Goal: Task Accomplishment & Management: Complete application form

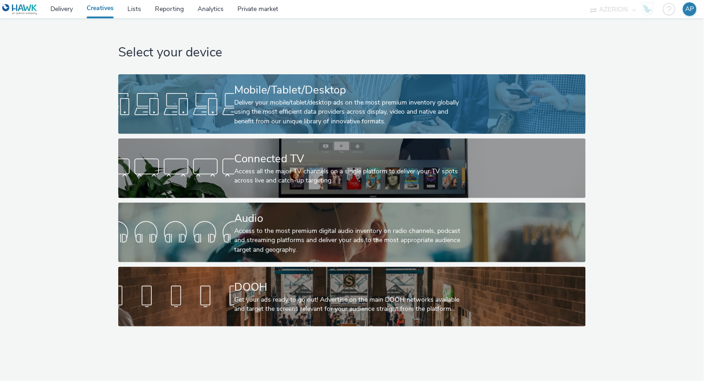
click at [227, 95] on div at bounding box center [176, 103] width 116 height 29
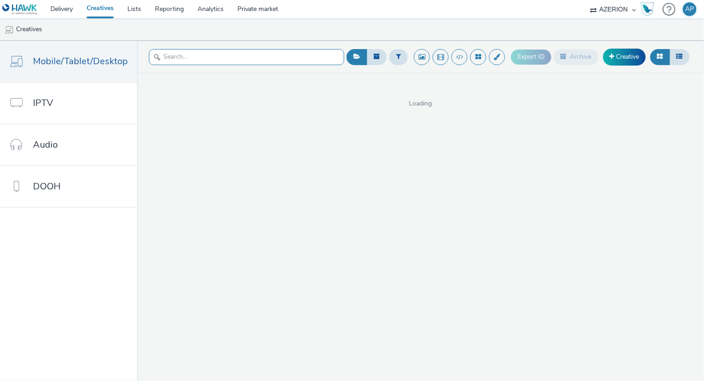
click at [185, 57] on input "text" at bounding box center [246, 57] width 195 height 16
click at [127, 12] on link "Lists" at bounding box center [134, 9] width 27 height 18
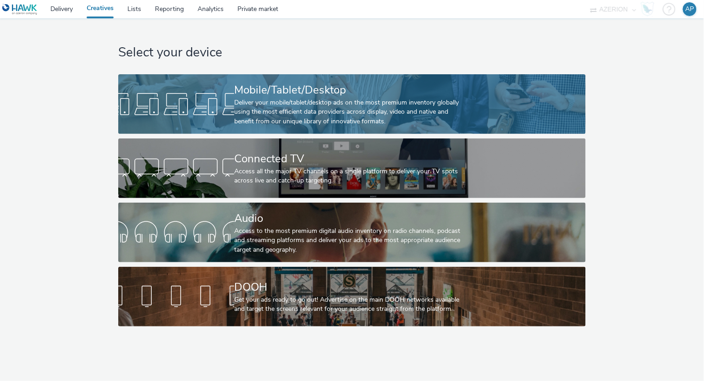
click at [210, 110] on div at bounding box center [176, 103] width 116 height 29
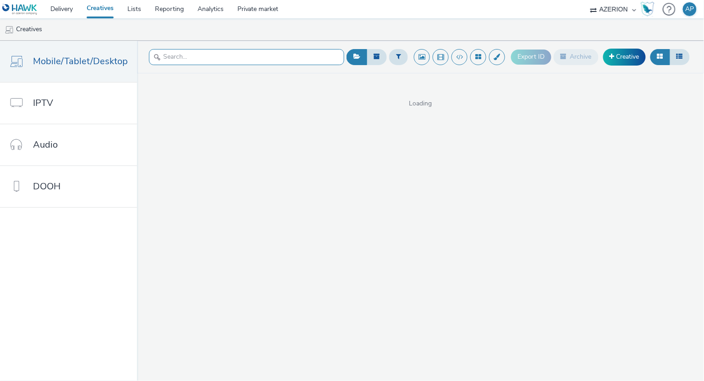
click at [197, 57] on input "text" at bounding box center [246, 57] width 195 height 16
click at [626, 54] on link "Creative" at bounding box center [624, 57] width 43 height 16
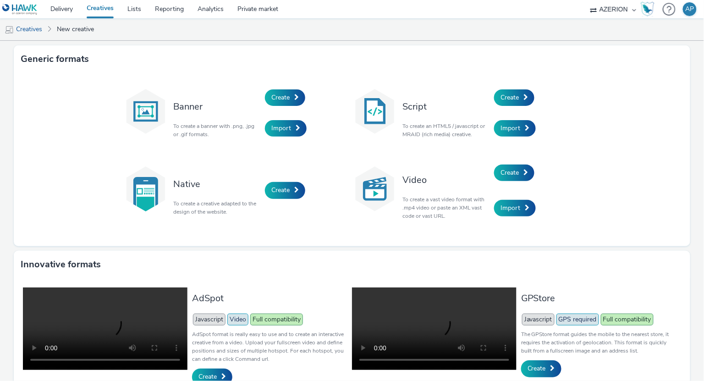
click at [406, 125] on p "To create an HTML5 / javascript or MRAID (rich media) creative." at bounding box center [445, 130] width 87 height 16
drag, startPoint x: 402, startPoint y: 125, endPoint x: 468, endPoint y: 126, distance: 66.5
click at [468, 126] on p "To create an HTML5 / javascript or MRAID (rich media) creative." at bounding box center [445, 130] width 87 height 16
drag, startPoint x: 474, startPoint y: 126, endPoint x: 413, endPoint y: 124, distance: 61.0
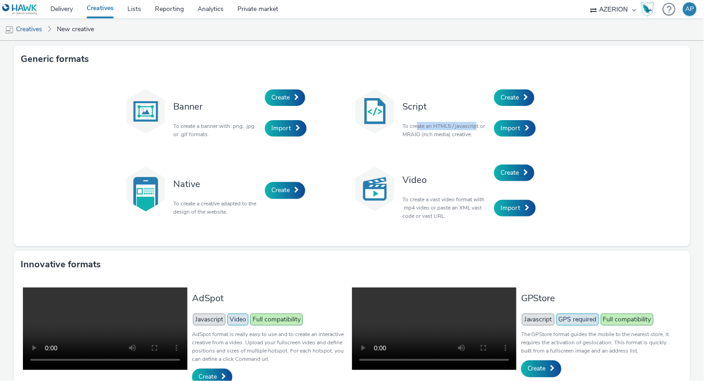
click at [413, 124] on p "To create an HTML5 / javascript or MRAID (rich media) creative." at bounding box center [445, 130] width 87 height 16
click at [513, 94] on span "Create" at bounding box center [509, 97] width 18 height 9
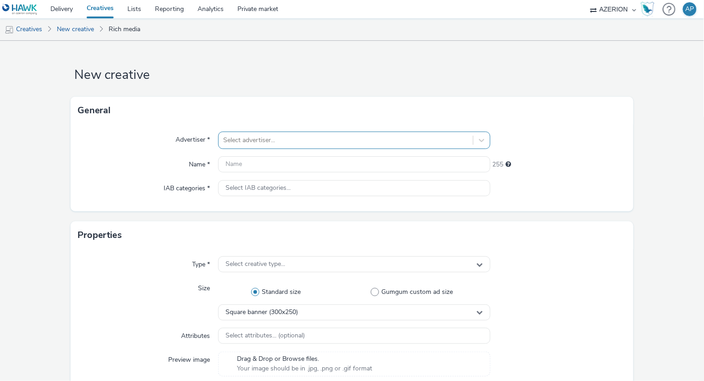
click at [345, 135] on div at bounding box center [345, 140] width 245 height 11
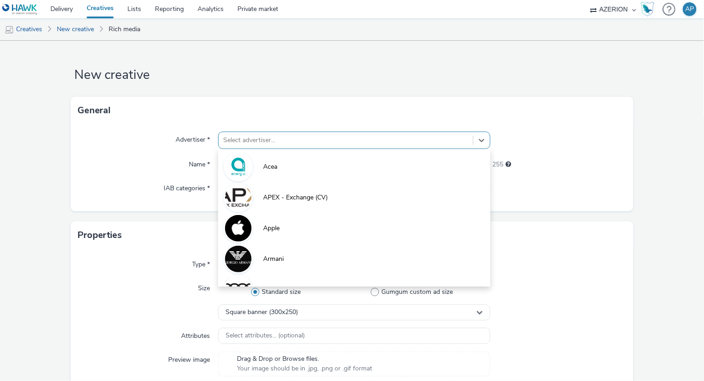
drag, startPoint x: 251, startPoint y: 86, endPoint x: 232, endPoint y: 74, distance: 22.3
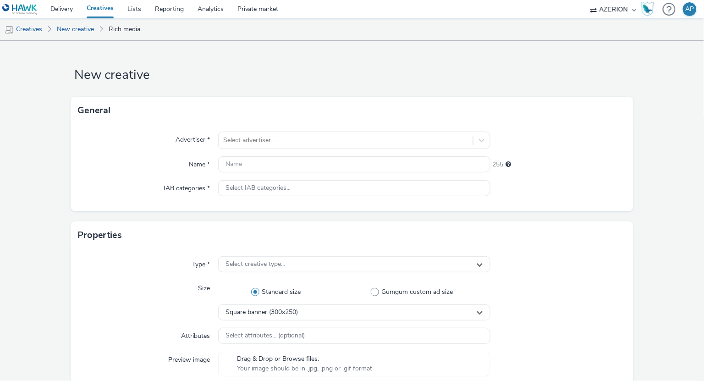
click at [287, 149] on div "Advertiser * Select advertiser... Name * 255 IAB categories * Select IAB catego…" at bounding box center [352, 167] width 563 height 87
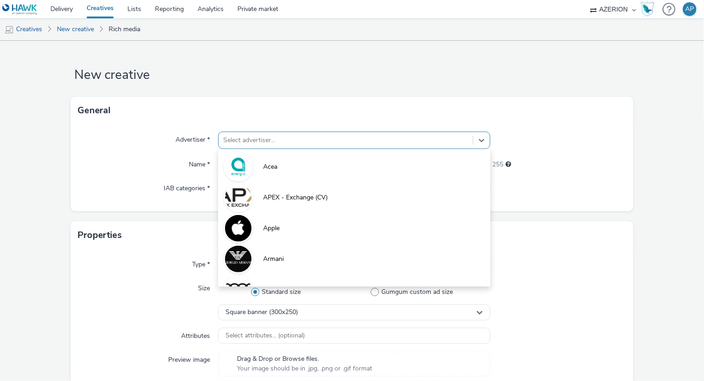
click at [288, 144] on div at bounding box center [345, 140] width 245 height 11
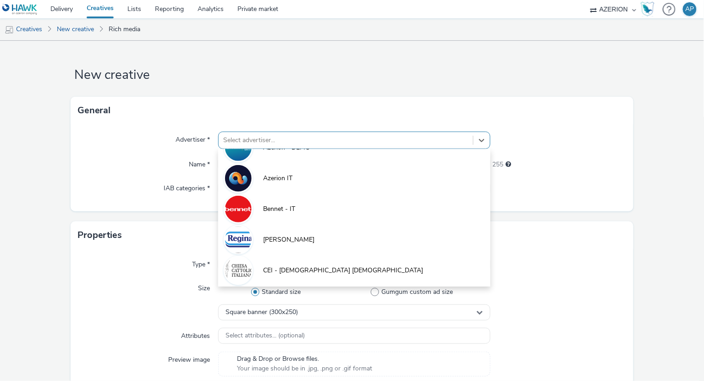
drag, startPoint x: 201, startPoint y: 105, endPoint x: 173, endPoint y: 75, distance: 40.5
click at [201, 105] on div "General" at bounding box center [352, 110] width 563 height 27
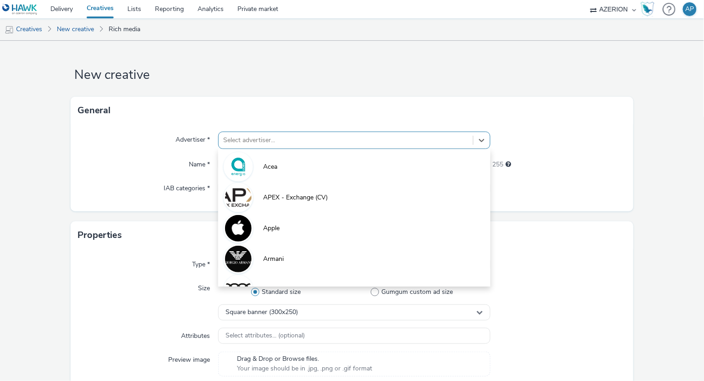
click at [272, 132] on div "Select advertiser..." at bounding box center [354, 140] width 272 height 17
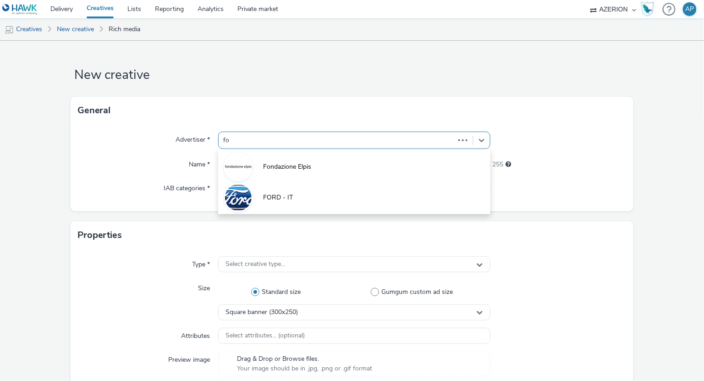
type input "for"
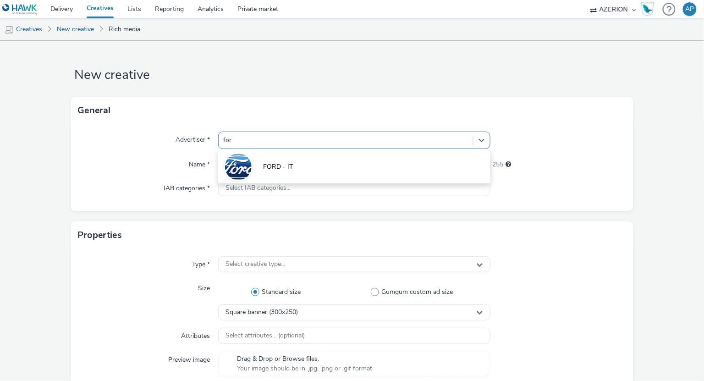
click at [302, 162] on li "FORD - IT" at bounding box center [354, 166] width 272 height 31
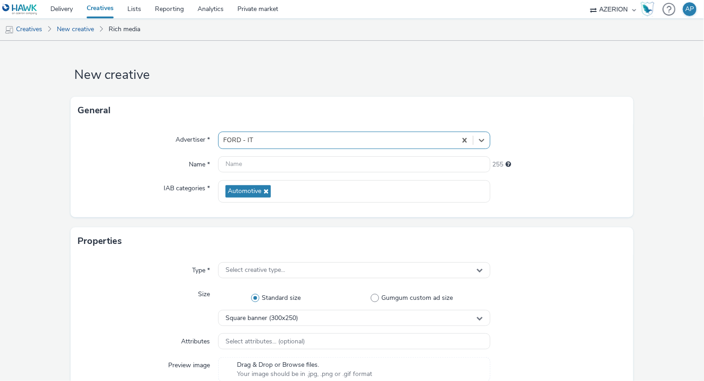
click at [265, 172] on div "Advertiser * option FORD - IT, selected. Select is focused ,type to refine list…" at bounding box center [352, 170] width 563 height 93
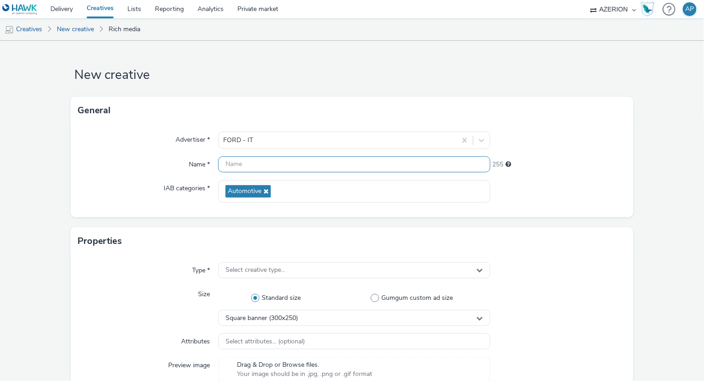
click at [270, 166] on input "text" at bounding box center [354, 164] width 272 height 16
type input "T"
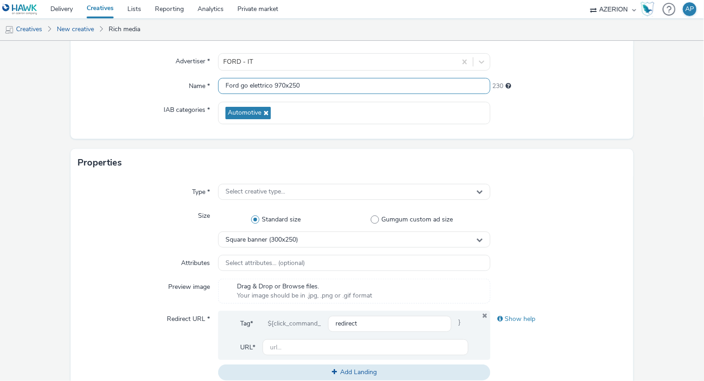
scroll to position [96, 0]
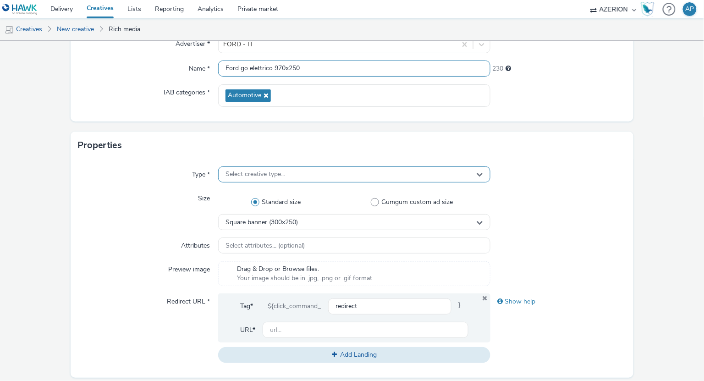
type input "Ford go elettrico 970x250"
click at [254, 177] on span "Select creative type..." at bounding box center [255, 174] width 60 height 8
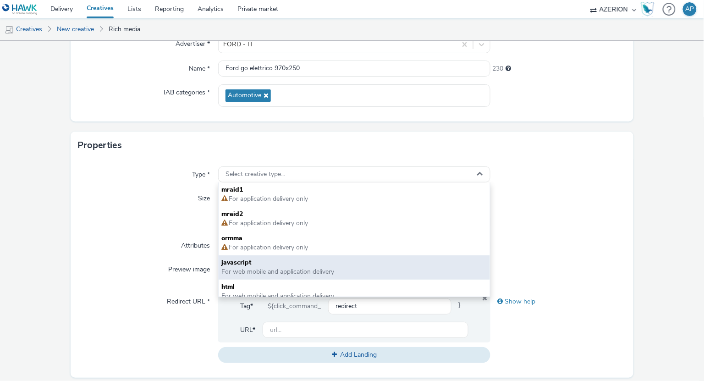
click at [303, 268] on span "For web mobile and application delivery" at bounding box center [277, 271] width 113 height 9
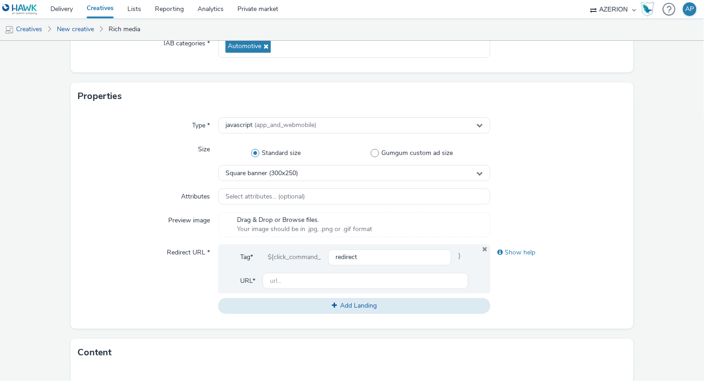
scroll to position [184, 0]
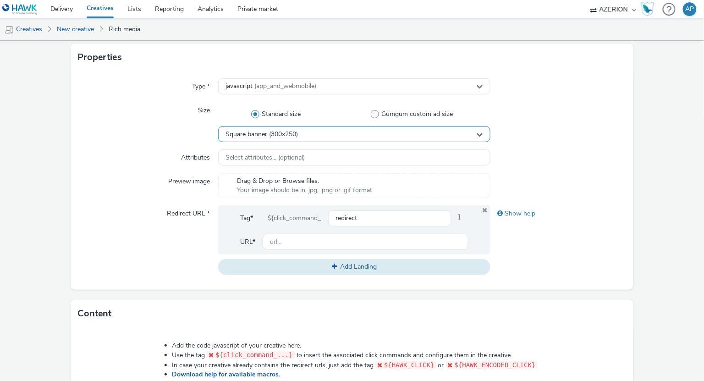
click at [252, 137] on span "Square banner (300x250)" at bounding box center [261, 135] width 72 height 8
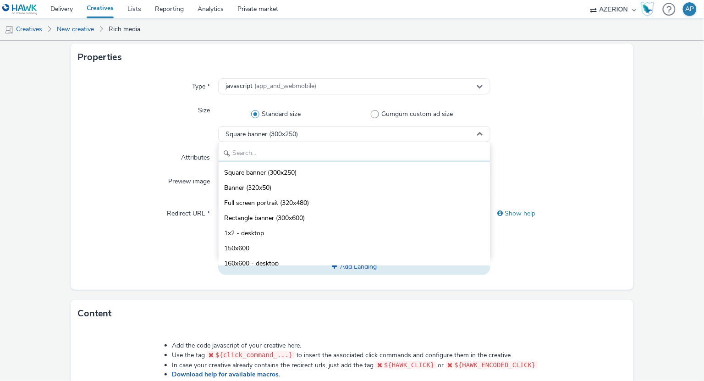
click at [262, 148] on input "text" at bounding box center [354, 153] width 271 height 16
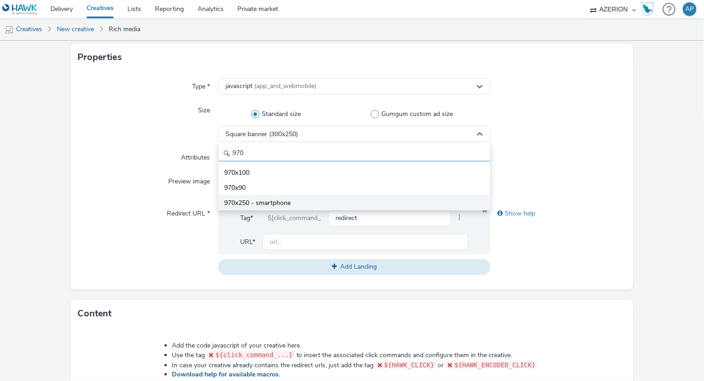
type input "970"
click at [253, 199] on span "970x250 - smartphone" at bounding box center [257, 202] width 66 height 9
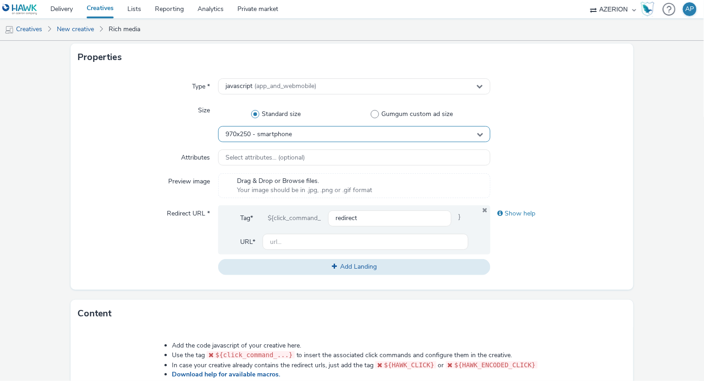
click at [260, 131] on span "970x250 - smartphone" at bounding box center [258, 135] width 66 height 8
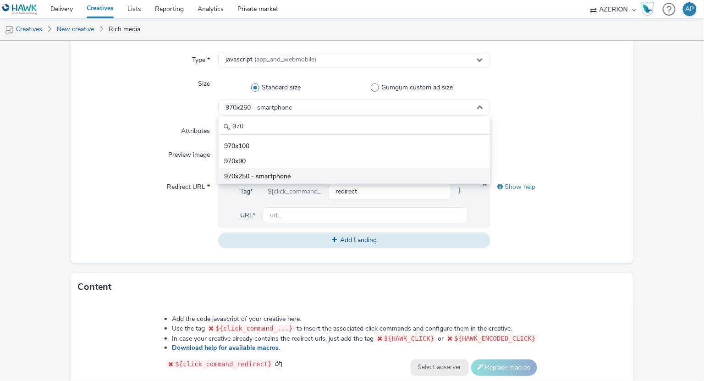
scroll to position [212, 0]
click at [152, 107] on div "Size" at bounding box center [148, 94] width 141 height 40
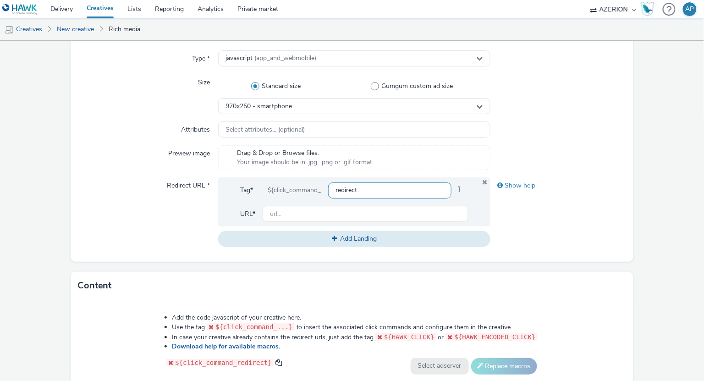
click at [375, 187] on input "redirect" at bounding box center [389, 190] width 123 height 16
click at [294, 215] on input "text" at bounding box center [365, 214] width 205 height 16
click at [509, 183] on div "Show help" at bounding box center [558, 185] width 136 height 16
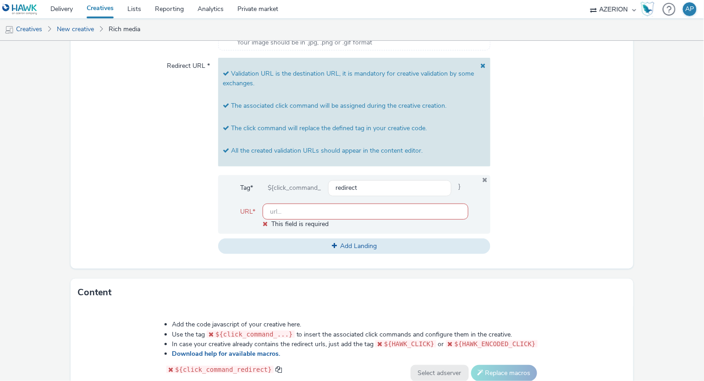
scroll to position [335, 0]
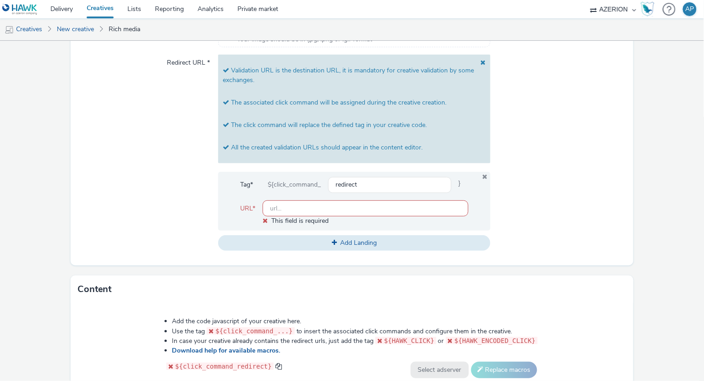
click at [304, 210] on input "text" at bounding box center [365, 208] width 205 height 16
paste input "<ins class='dcmads' style='display:inline-block;width:970px;height:250px' data-…"
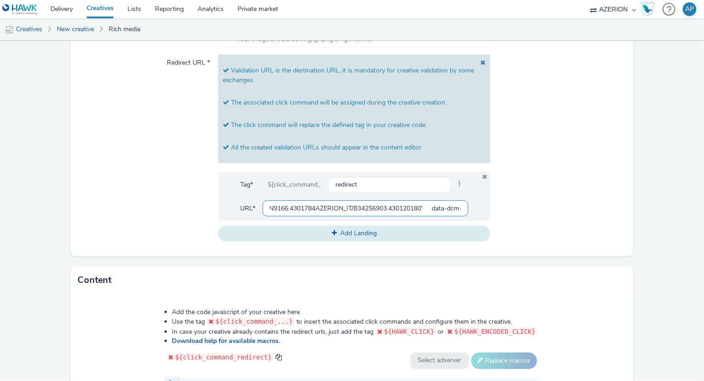
scroll to position [0, 0]
drag, startPoint x: 329, startPoint y: 205, endPoint x: 110, endPoint y: 193, distance: 218.5
click at [110, 193] on div "Redirect URL * Validation URL is the destination URL, it is mandatory for creat…" at bounding box center [352, 148] width 549 height 187
click at [300, 211] on input "<ins class='dcmads' style='display:inline-block;width:970px;height:250px' data-…" at bounding box center [365, 208] width 205 height 16
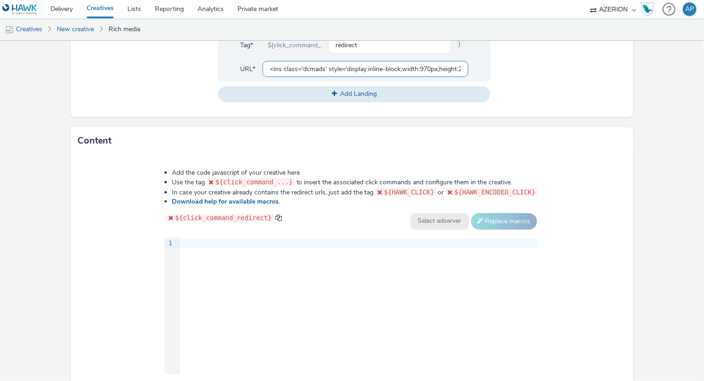
type input "<ins class='dcmads' style='display:inline-block;width:970px;height:250px' data-…"
click at [213, 275] on div "9 1 ›" at bounding box center [352, 305] width 375 height 137
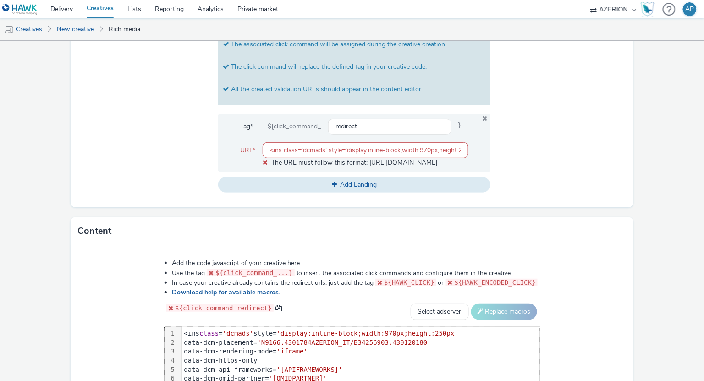
scroll to position [312, 0]
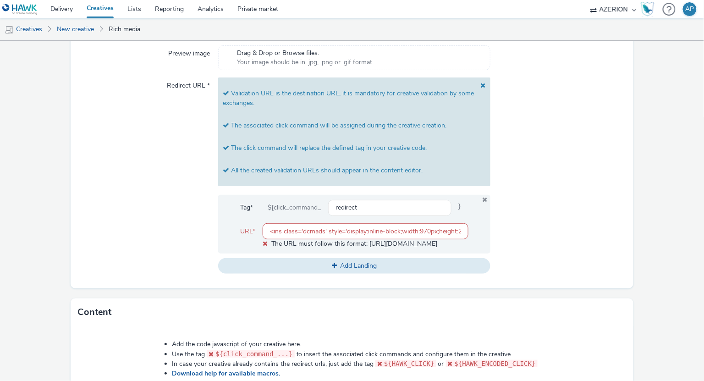
click at [314, 239] on span "The URL must follow this format: [URL][DOMAIN_NAME]" at bounding box center [354, 243] width 166 height 9
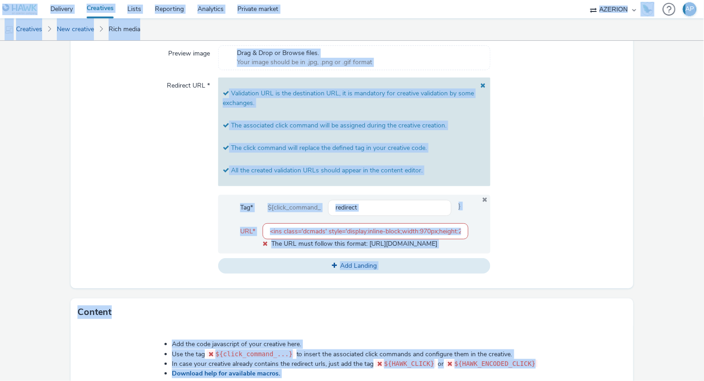
click at [309, 233] on input "<ins class='dcmads' style='display:inline-block;width:970px;height:250px' data-…" at bounding box center [365, 231] width 205 height 16
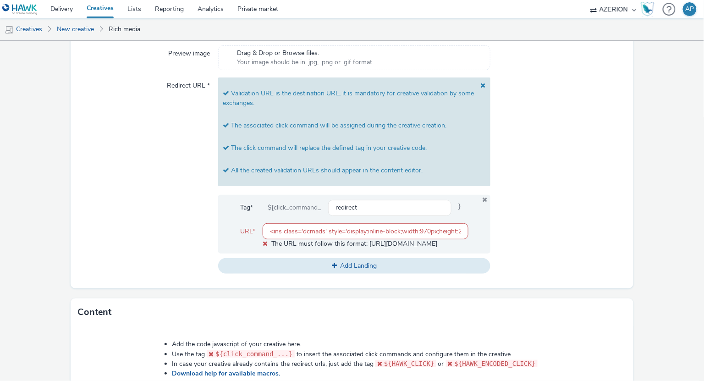
click at [311, 231] on input "<ins class='dcmads' style='display:inline-block;width:970px;height:250px' data-…" at bounding box center [365, 231] width 205 height 16
click at [162, 184] on div "Redirect URL *" at bounding box center [148, 175] width 141 height 196
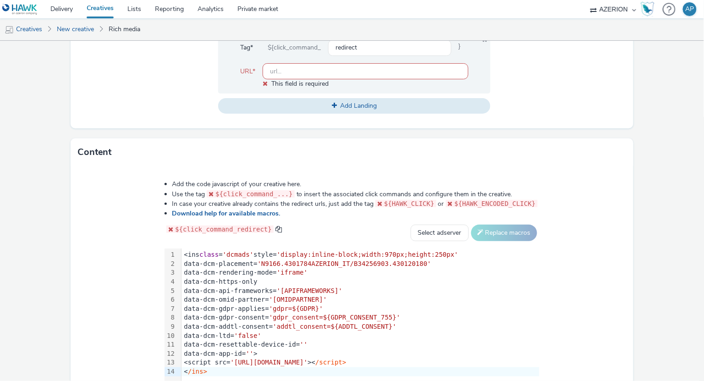
scroll to position [473, 0]
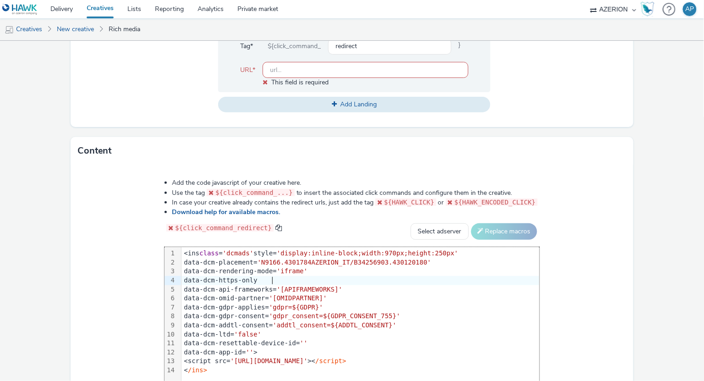
click at [355, 277] on div "data-dcm-https-only" at bounding box center [360, 280] width 358 height 9
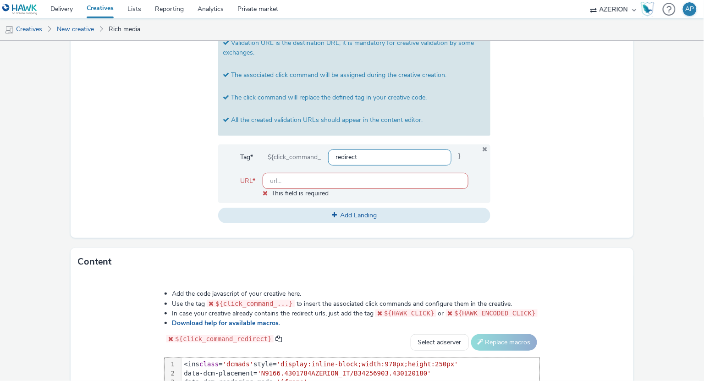
click at [353, 156] on input "redirect" at bounding box center [389, 157] width 123 height 16
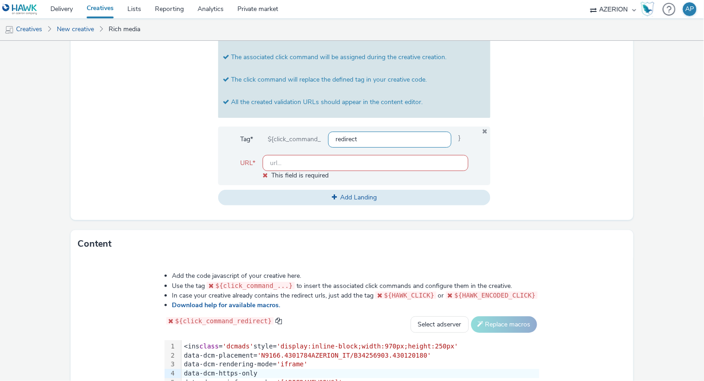
scroll to position [476, 0]
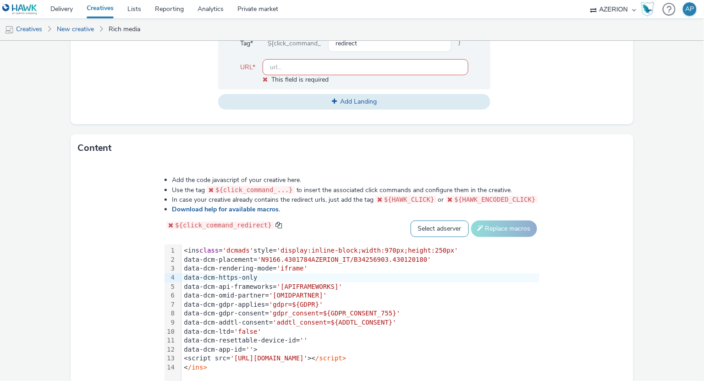
click at [422, 226] on select "Select adserver Sizmek DCM Adform Sting" at bounding box center [440, 228] width 58 height 16
select select "dcm"
click at [411, 220] on select "Select adserver Sizmek DCM Adform Sting" at bounding box center [440, 228] width 58 height 16
click at [497, 227] on button "Replace macros" at bounding box center [504, 228] width 66 height 16
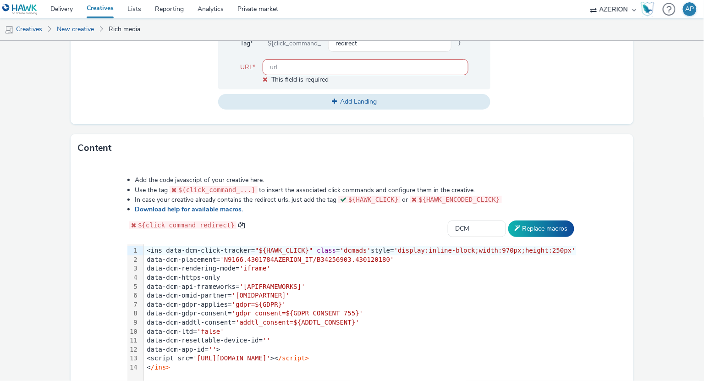
click at [174, 130] on form "New creative General Advertiser * FORD - IT Name * Ford go elettrico 970x250 23…" at bounding box center [352, 4] width 704 height 879
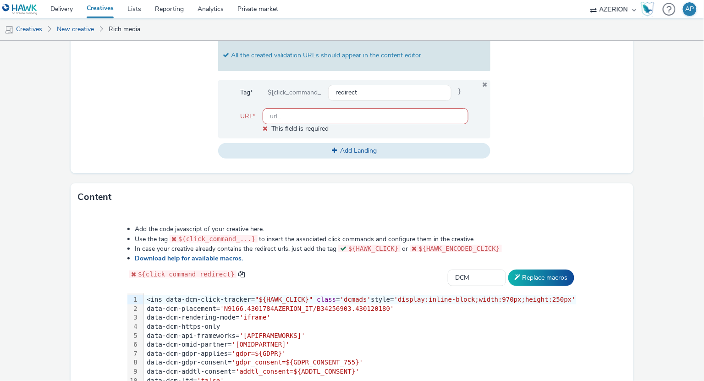
scroll to position [407, 0]
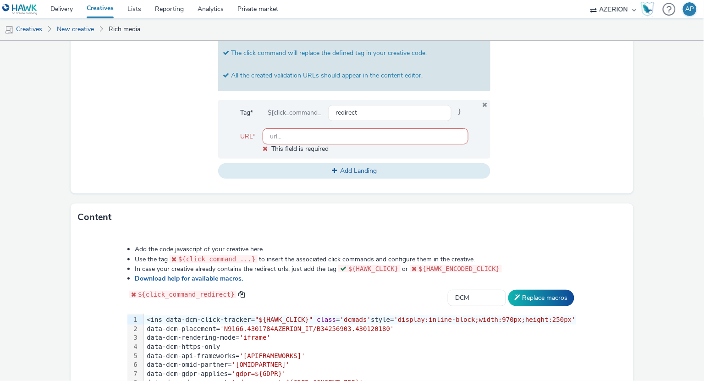
click at [306, 139] on input "text" at bounding box center [365, 136] width 205 height 16
click at [164, 134] on div "Redirect URL *" at bounding box center [148, 81] width 141 height 196
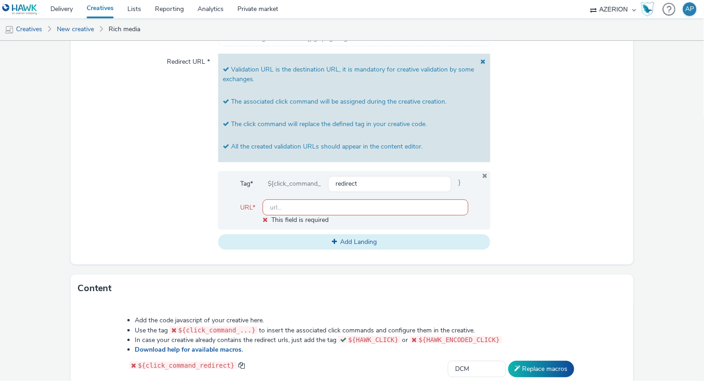
scroll to position [335, 0]
click at [482, 175] on icon at bounding box center [485, 176] width 7 height 6
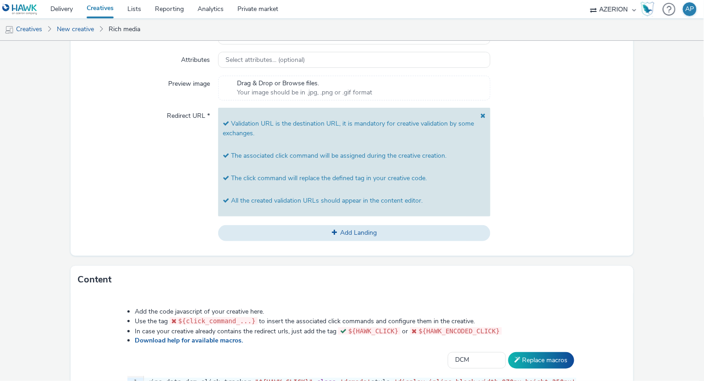
scroll to position [259, 0]
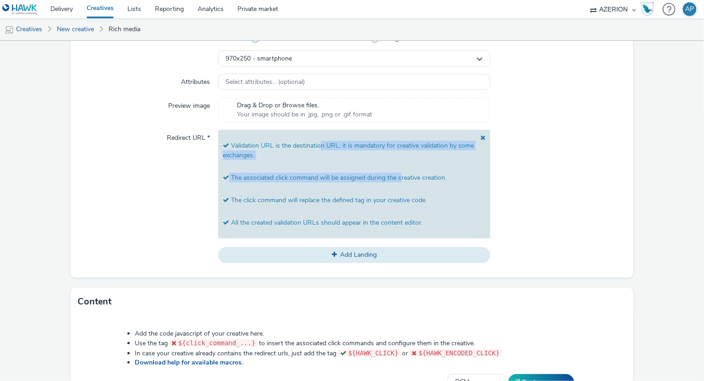
drag, startPoint x: 317, startPoint y: 144, endPoint x: 400, endPoint y: 179, distance: 90.2
click at [400, 179] on div "Validation URL is the destination URL, it is mandatory for creative validation …" at bounding box center [354, 184] width 272 height 109
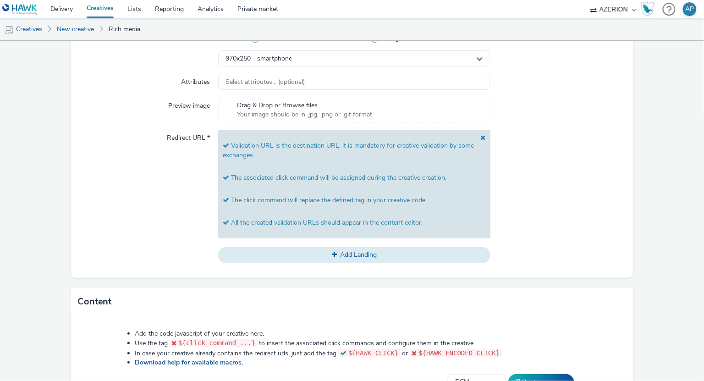
click at [400, 179] on p "The associated click command will be assigned during the creative creation." at bounding box center [354, 178] width 263 height 10
click at [476, 137] on span at bounding box center [481, 150] width 10 height 32
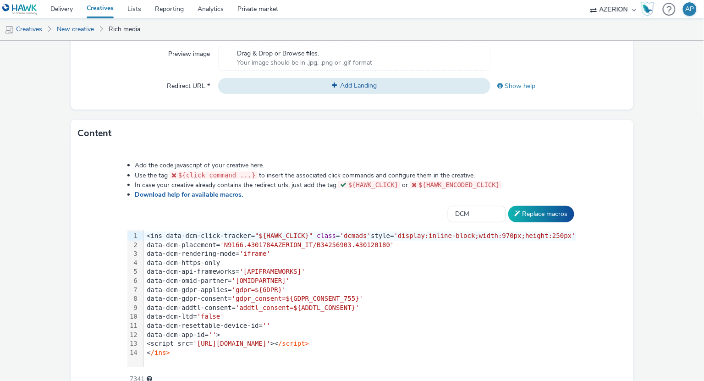
scroll to position [357, 0]
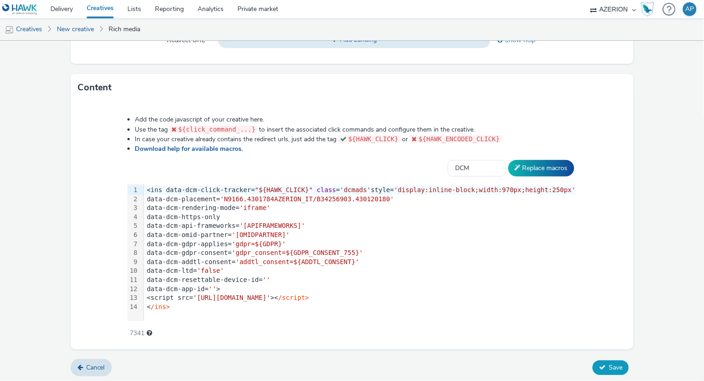
click at [609, 364] on span "Save" at bounding box center [616, 367] width 14 height 9
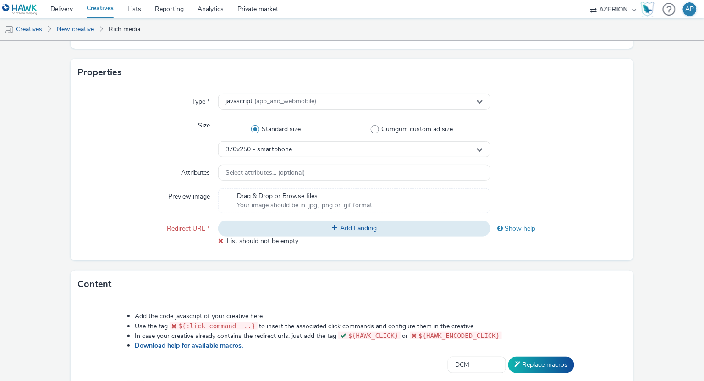
scroll to position [365, 0]
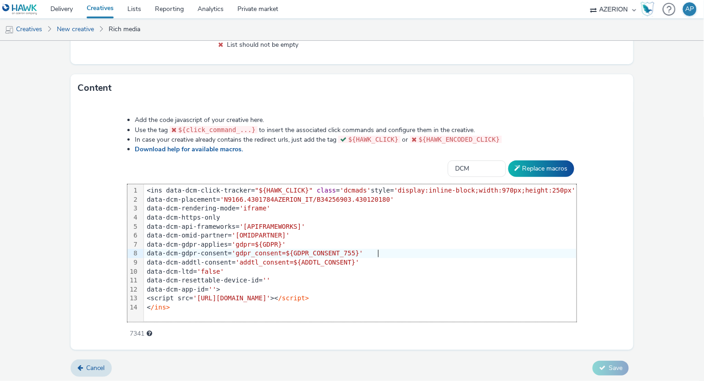
click at [671, 250] on form "New creative General Advertiser * FORD - IT Name * Ford go elettrico 970x250 23…" at bounding box center [352, 30] width 704 height 708
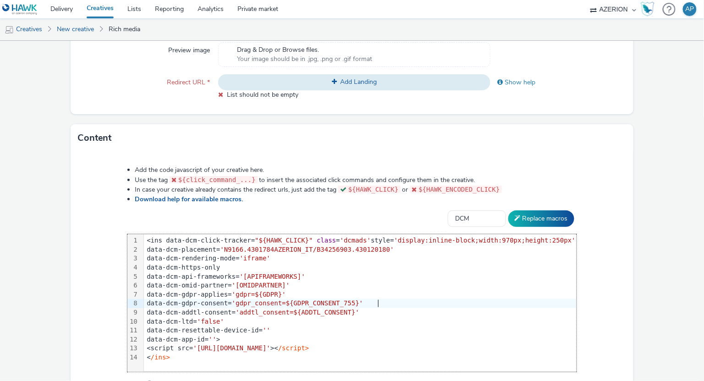
scroll to position [292, 0]
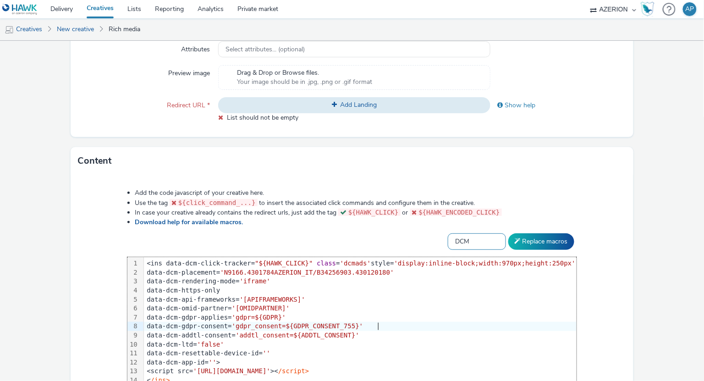
click at [466, 237] on select "Select adserver Sizmek DCM Adform Sting" at bounding box center [477, 241] width 58 height 16
click at [368, 226] on div "Add the code javascript of your creative here. Use the tag ${click_command_...}…" at bounding box center [351, 294] width 515 height 225
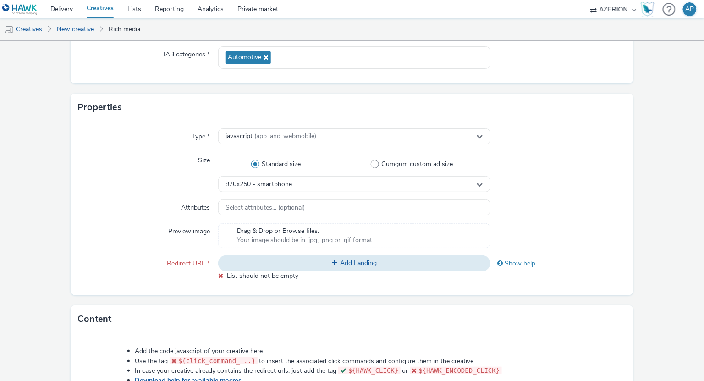
scroll to position [77, 0]
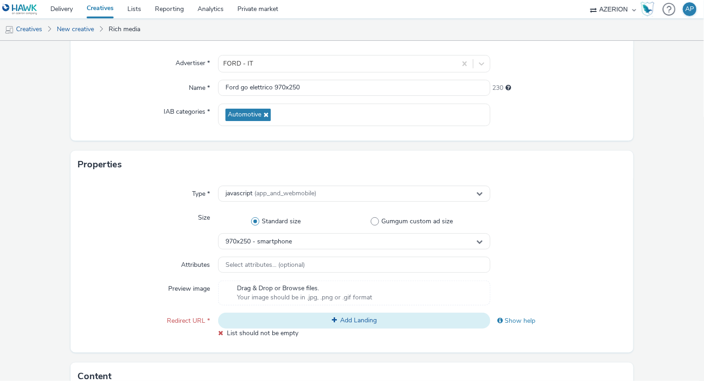
click at [340, 319] on span "Add Landing" at bounding box center [358, 320] width 37 height 9
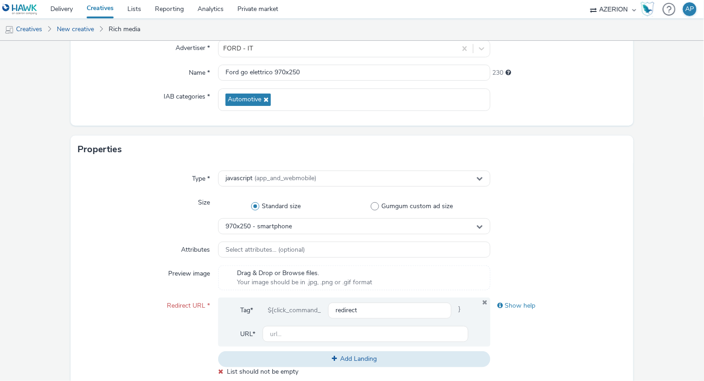
scroll to position [178, 0]
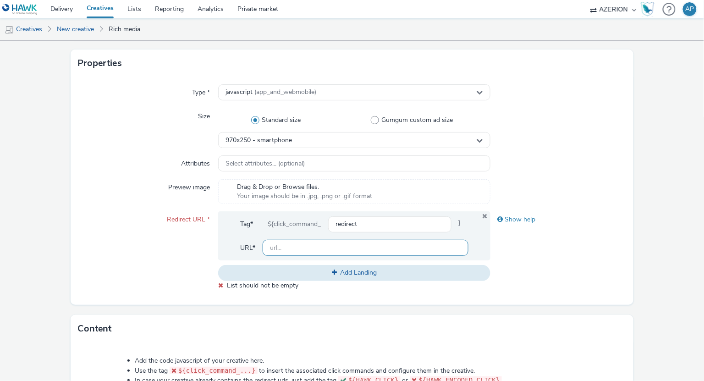
click at [294, 245] on input "text" at bounding box center [365, 248] width 205 height 16
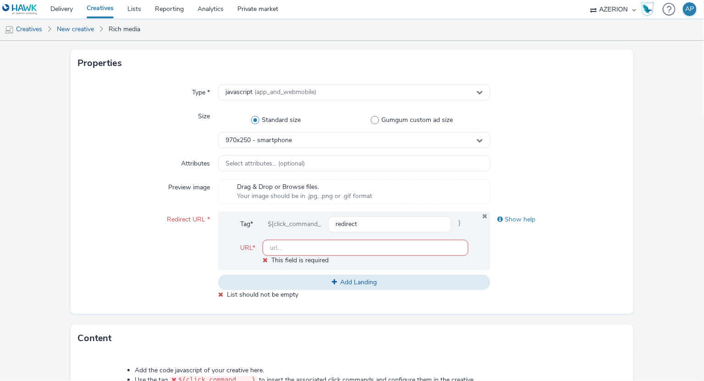
paste input "https://[DOMAIN_NAME]/acquista/promozioni/ford-incentivi-statali?bannereu=ddi:1…"
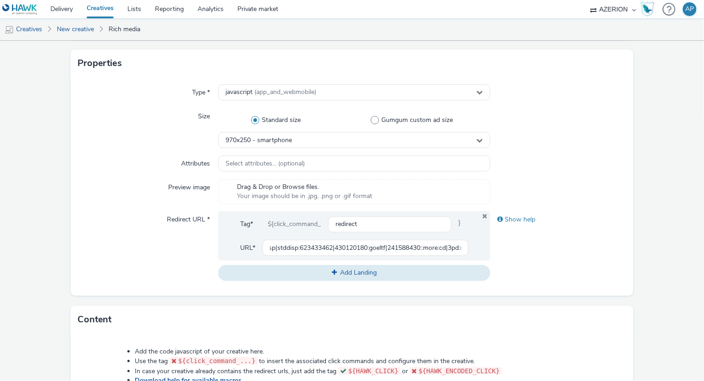
click at [182, 243] on div "Redirect URL *" at bounding box center [148, 245] width 141 height 69
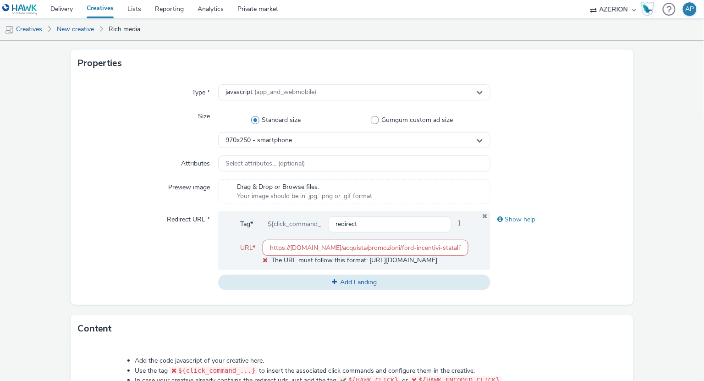
scroll to position [0, 395]
drag, startPoint x: 324, startPoint y: 247, endPoint x: 652, endPoint y: 258, distance: 327.4
click at [704, 259] on html "Delivery Creatives Lists Reporting Analytics Private market AZERION Hawk (Tests…" at bounding box center [352, 190] width 704 height 381
click at [364, 248] on input "https://[DOMAIN_NAME]/acquista/promozioni/ford-incentivi-statali?bannereu=ddi:1…" at bounding box center [365, 248] width 205 height 16
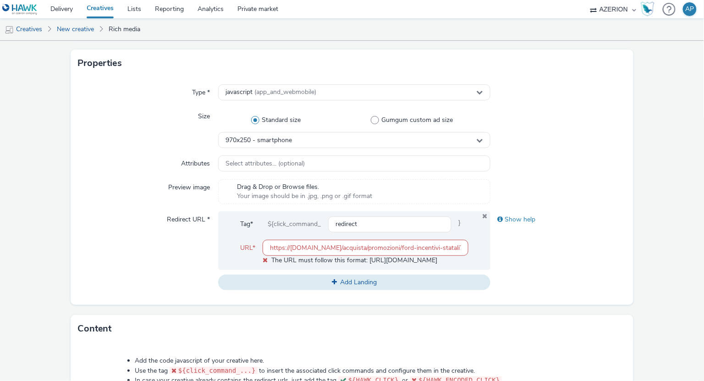
drag, startPoint x: 283, startPoint y: 247, endPoint x: 135, endPoint y: 237, distance: 148.3
click at [135, 237] on div "Redirect URL * Tag* ${click_command_ redirect } URL* https://[DOMAIN_NAME]/acqu…" at bounding box center [352, 250] width 549 height 79
click at [334, 246] on input "https://[DOMAIN_NAME]/acquista/promozioni/ford-incentivi-statali?bannereu=ddi:1…" at bounding box center [365, 248] width 205 height 16
drag, startPoint x: 441, startPoint y: 246, endPoint x: 523, endPoint y: 246, distance: 81.6
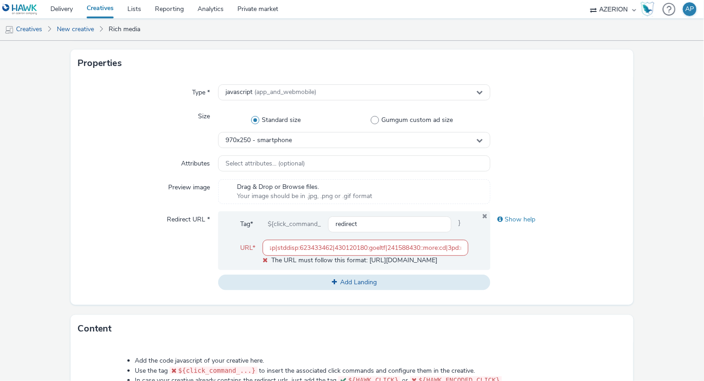
click at [628, 249] on form "New creative General Advertiser * FORD - IT Name * Ford go elettrico 970x250 23…" at bounding box center [352, 243] width 704 height 761
click at [365, 247] on input "https://[DOMAIN_NAME]/acquista/promozioni/ford-incentivi-statali?bannereu=ddi:1…" at bounding box center [365, 248] width 205 height 16
drag, startPoint x: 328, startPoint y: 245, endPoint x: 122, endPoint y: 239, distance: 206.3
click at [104, 239] on div "Redirect URL * Tag* ${click_command_ redirect } URL* https://[DOMAIN_NAME]/acqu…" at bounding box center [352, 250] width 549 height 79
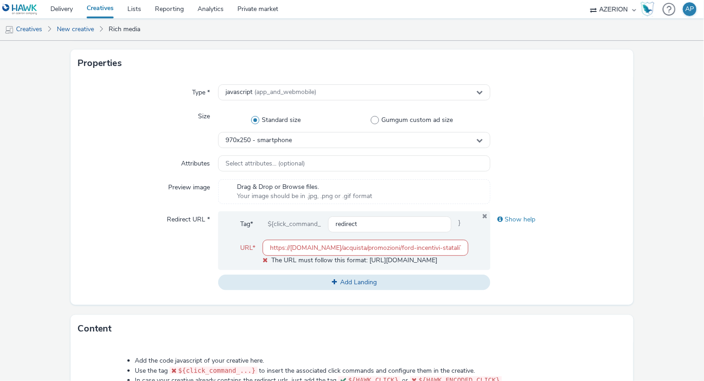
click at [328, 247] on input "https://[DOMAIN_NAME]/acquista/promozioni/ford-incentivi-statali?bannereu=ddi:1…" at bounding box center [365, 248] width 205 height 16
drag, startPoint x: 442, startPoint y: 246, endPoint x: 500, endPoint y: 302, distance: 80.1
click at [500, 302] on div "Type * javascript (app_and_webmobile) Size Standard size Gumgum custom ad size …" at bounding box center [352, 191] width 563 height 228
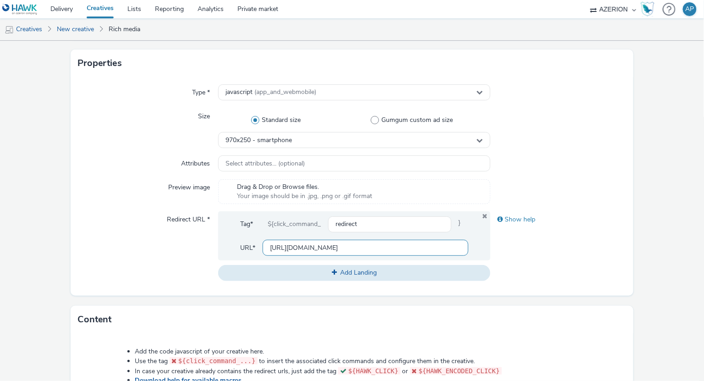
type input "[URL][DOMAIN_NAME]"
click at [149, 257] on div "Redirect URL *" at bounding box center [148, 245] width 141 height 69
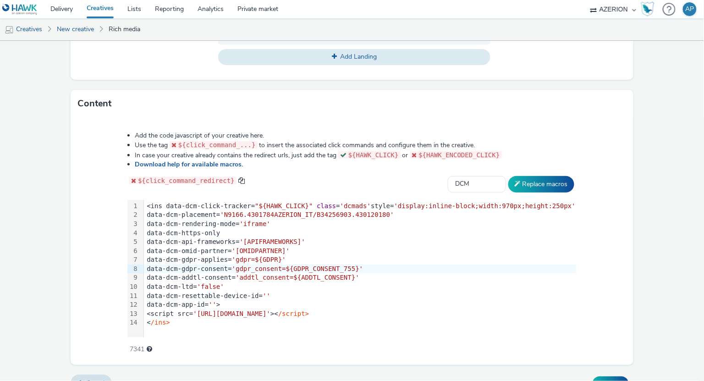
scroll to position [409, 0]
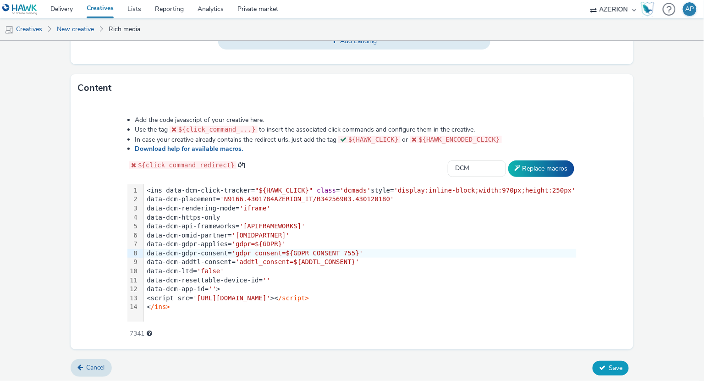
click at [609, 363] on span "Save" at bounding box center [616, 367] width 14 height 9
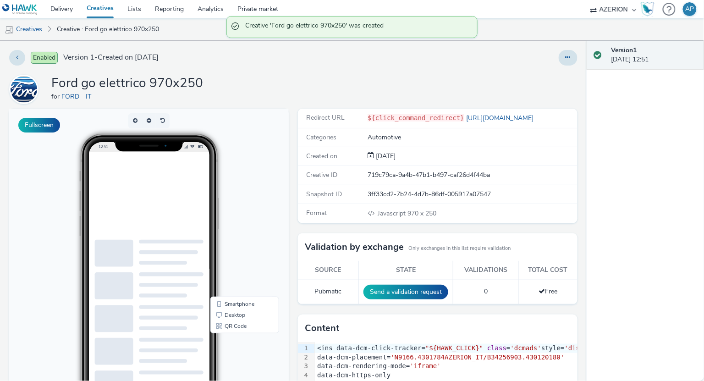
click at [357, 80] on div "Ford go elettrico 970x250 for FORD - IT" at bounding box center [293, 89] width 568 height 29
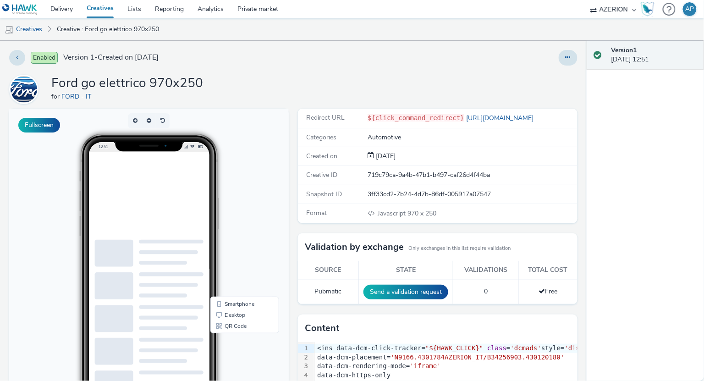
click at [388, 84] on div "Ford go elettrico 970x250 for FORD - IT" at bounding box center [293, 89] width 568 height 29
drag, startPoint x: 383, startPoint y: 212, endPoint x: 459, endPoint y: 214, distance: 76.6
click at [459, 214] on div "Javascript 970 x 250" at bounding box center [472, 214] width 209 height 10
click at [459, 215] on div "Javascript 970 x 250" at bounding box center [472, 214] width 209 height 10
click at [406, 37] on ul "Creatives Creative : Ford go elettrico 970x250" at bounding box center [352, 29] width 704 height 22
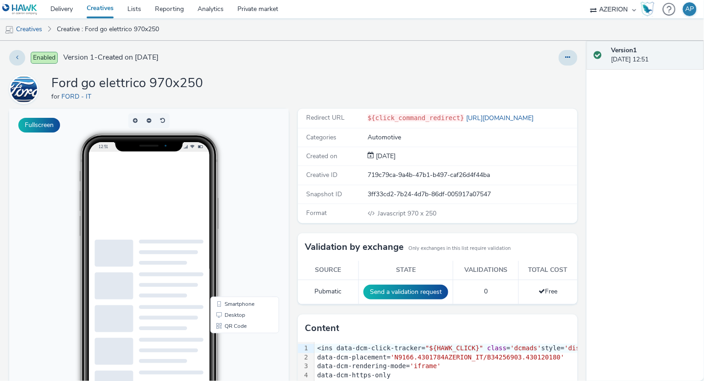
click at [362, 79] on div "Ford go elettrico 970x250 for FORD - IT" at bounding box center [293, 89] width 568 height 29
click at [38, 27] on link "Creatives" at bounding box center [23, 29] width 47 height 22
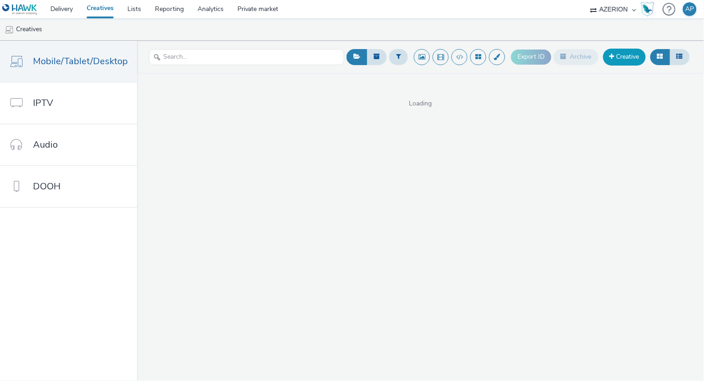
click at [615, 51] on link "Creative" at bounding box center [624, 57] width 43 height 16
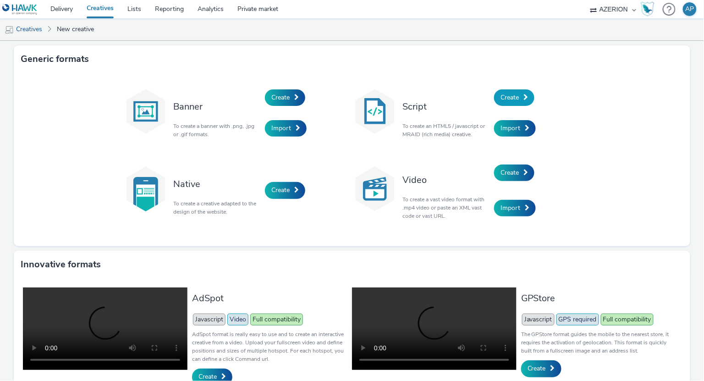
click at [513, 96] on span "Create" at bounding box center [509, 97] width 18 height 9
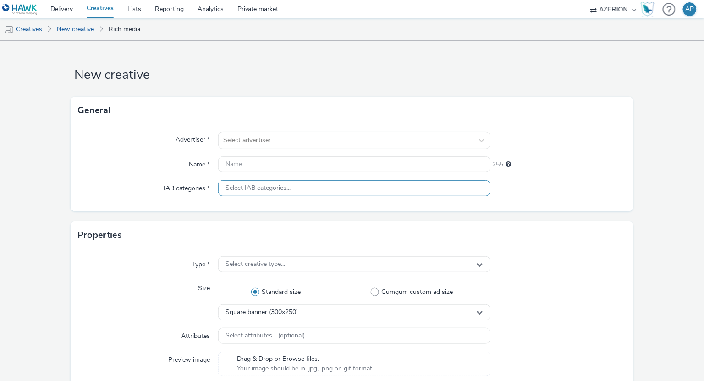
click at [262, 192] on span "Select IAB categories..." at bounding box center [257, 188] width 65 height 8
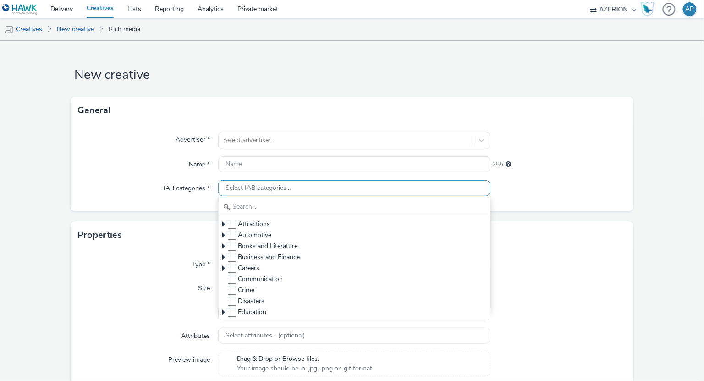
click at [265, 190] on span "Select IAB categories..." at bounding box center [257, 188] width 65 height 8
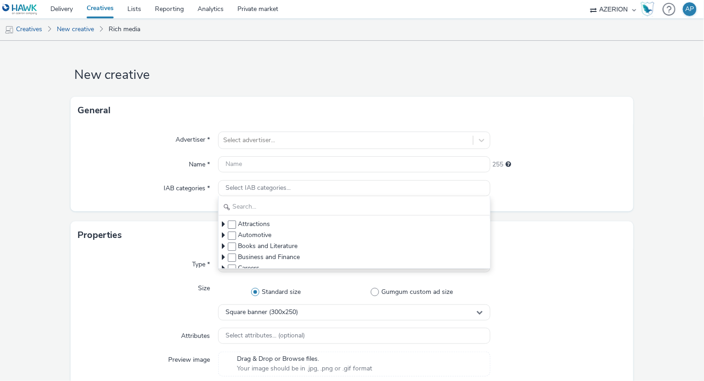
click at [156, 158] on div "Name *" at bounding box center [148, 164] width 141 height 16
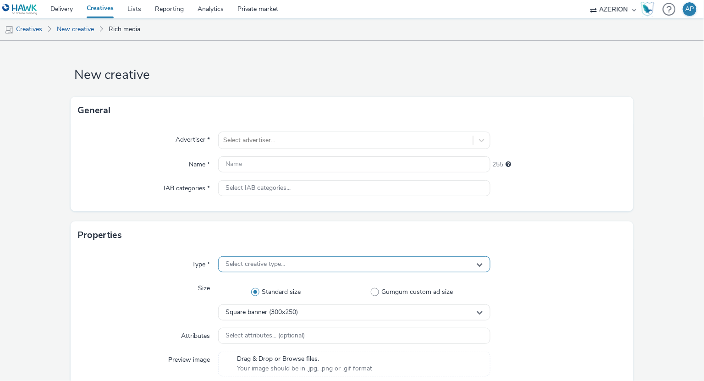
click at [250, 270] on div "Select creative type..." at bounding box center [354, 264] width 272 height 16
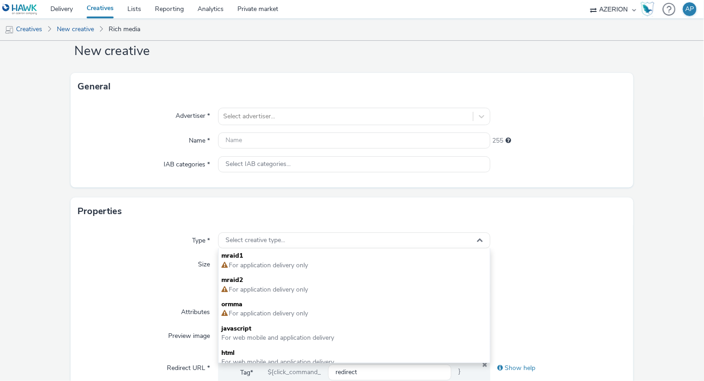
scroll to position [26, 0]
click at [159, 258] on div "Size" at bounding box center [148, 274] width 141 height 40
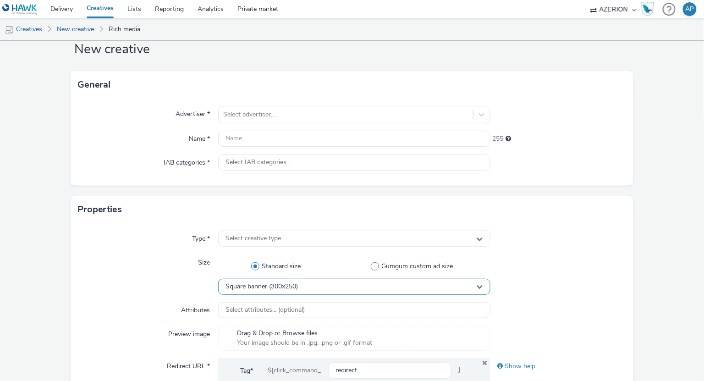
click at [324, 287] on div "Square banner (300x250)" at bounding box center [354, 287] width 272 height 16
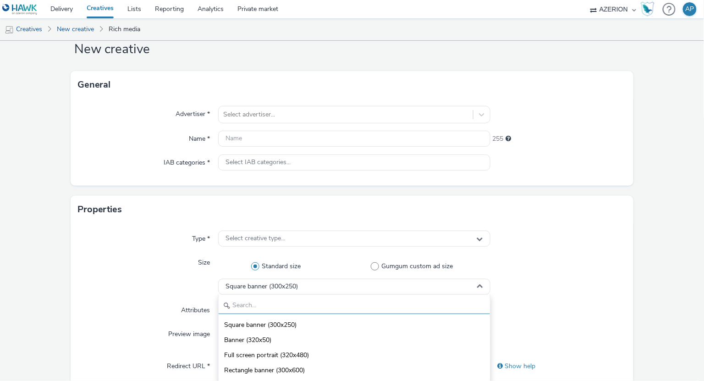
click at [319, 299] on input "text" at bounding box center [354, 306] width 271 height 16
type input "m"
type input "l"
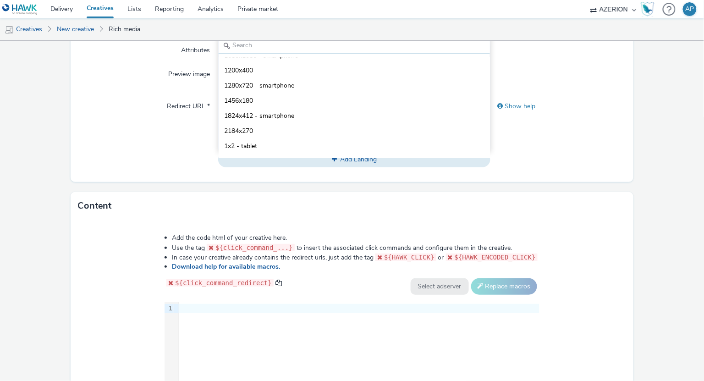
scroll to position [1487, 0]
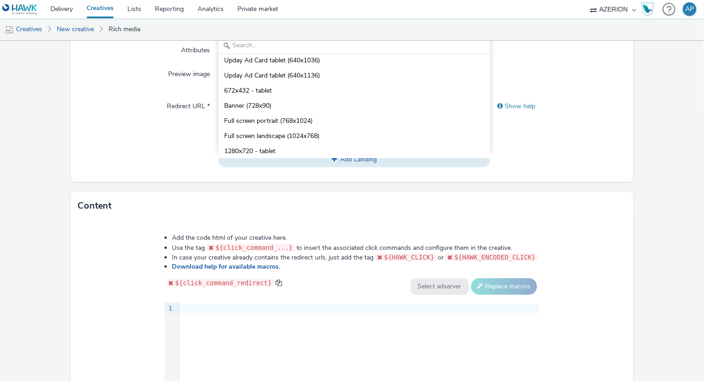
click at [148, 115] on div "Redirect URL *" at bounding box center [148, 132] width 141 height 69
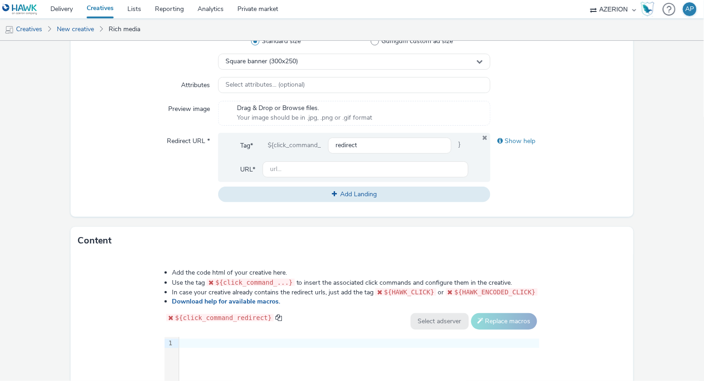
scroll to position [135, 0]
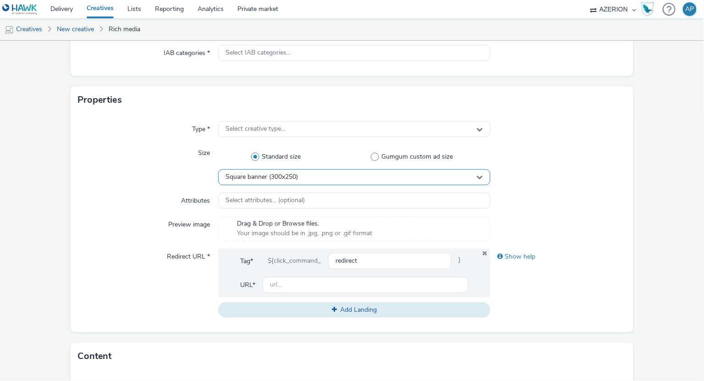
click at [294, 176] on span "Square banner (300x250)" at bounding box center [261, 177] width 72 height 8
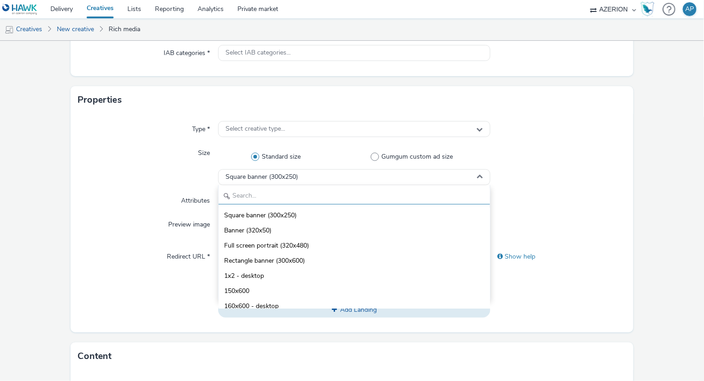
click at [292, 198] on input "text" at bounding box center [354, 196] width 271 height 16
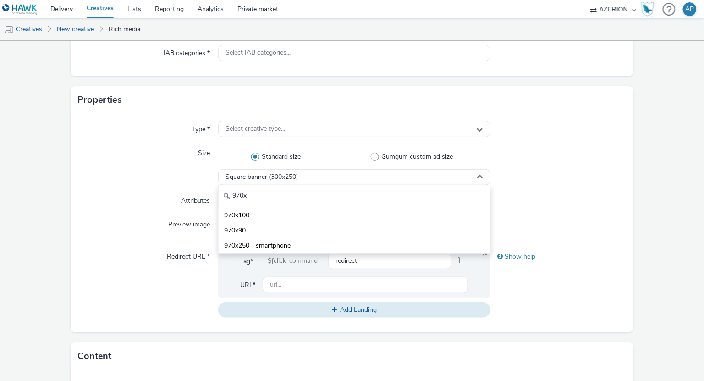
type input "970x"
click at [150, 154] on div "Size" at bounding box center [148, 165] width 141 height 40
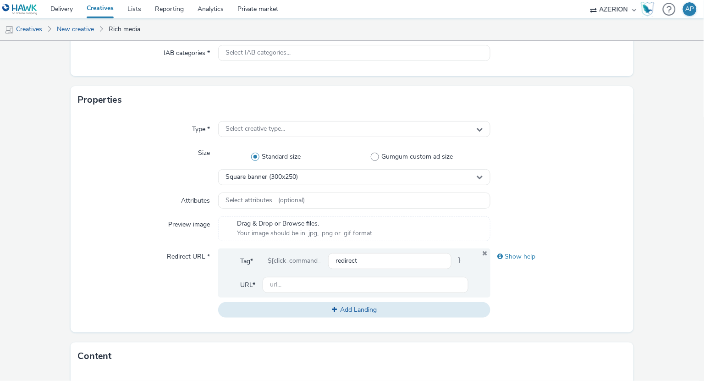
click at [315, 104] on div "Properties" at bounding box center [352, 99] width 563 height 27
click at [571, 314] on div "Show help" at bounding box center [558, 282] width 136 height 69
